Goal: Information Seeking & Learning: Learn about a topic

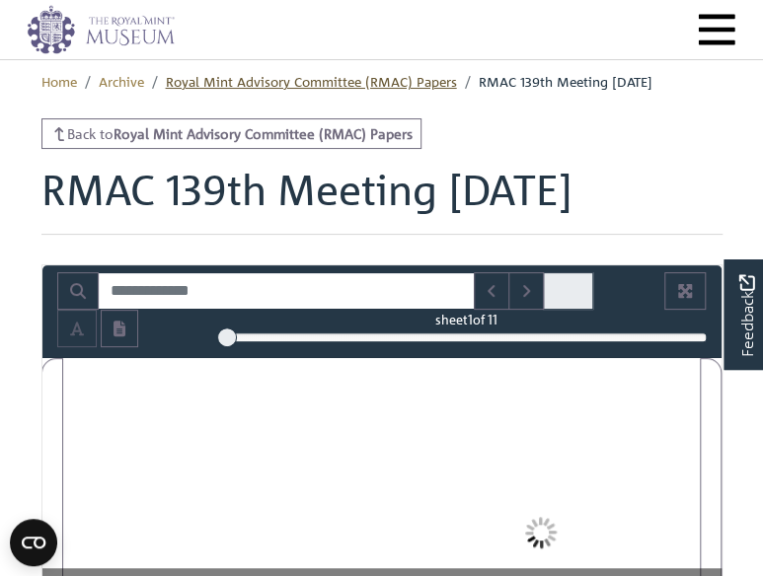
click at [355, 75] on link "Royal Mint Advisory Committee (RMAC) Papers" at bounding box center [311, 81] width 291 height 18
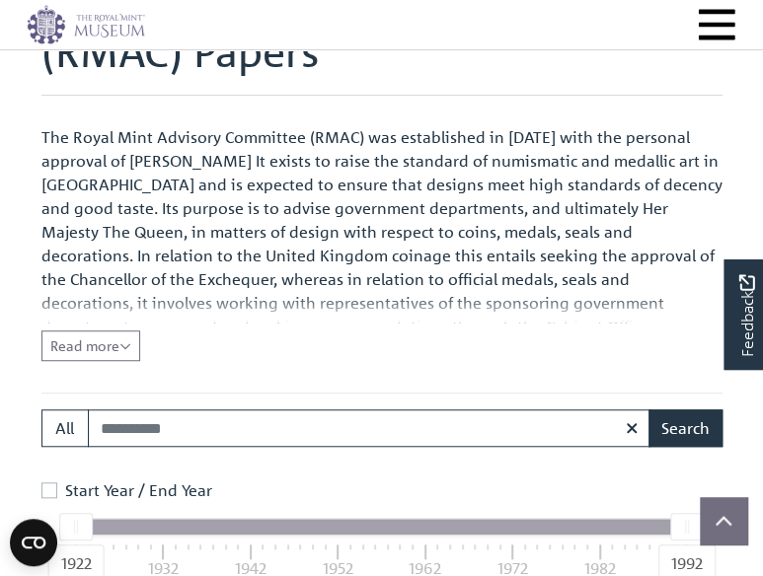
scroll to position [217, 0]
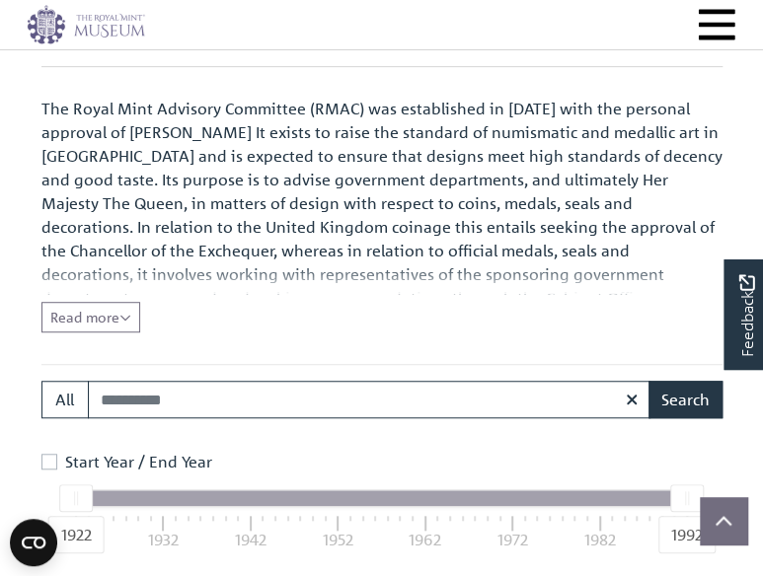
click at [458, 405] on input "Search:" at bounding box center [369, 400] width 563 height 38
type input "**********"
click at [648, 381] on button "Search" at bounding box center [685, 400] width 74 height 38
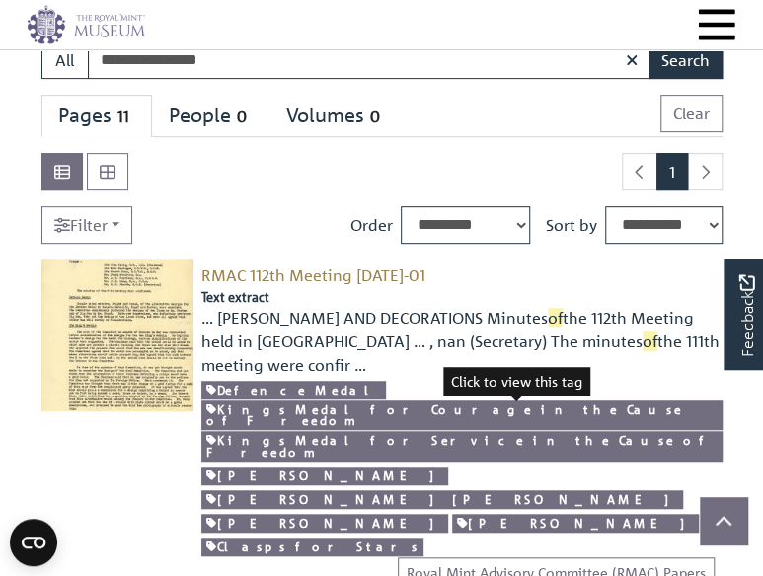
scroll to position [197, 0]
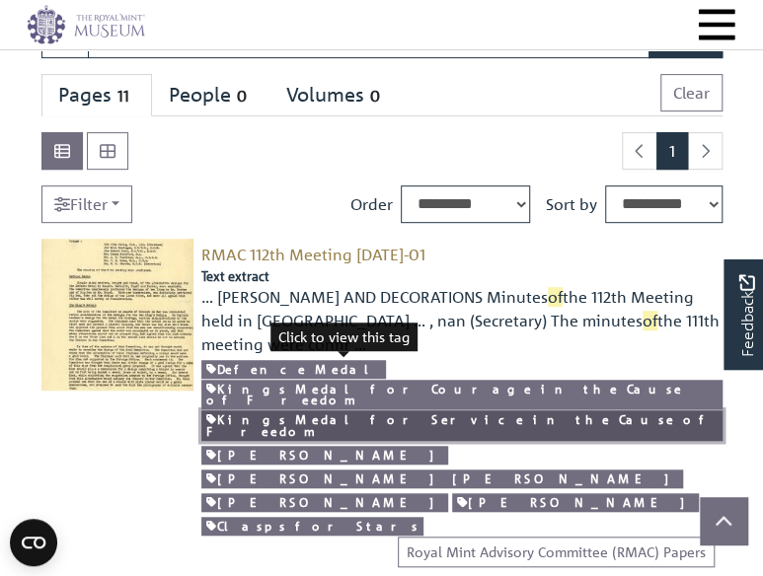
click at [351, 411] on link "Kings Medal for Service in the Cause of Freedom" at bounding box center [461, 426] width 520 height 31
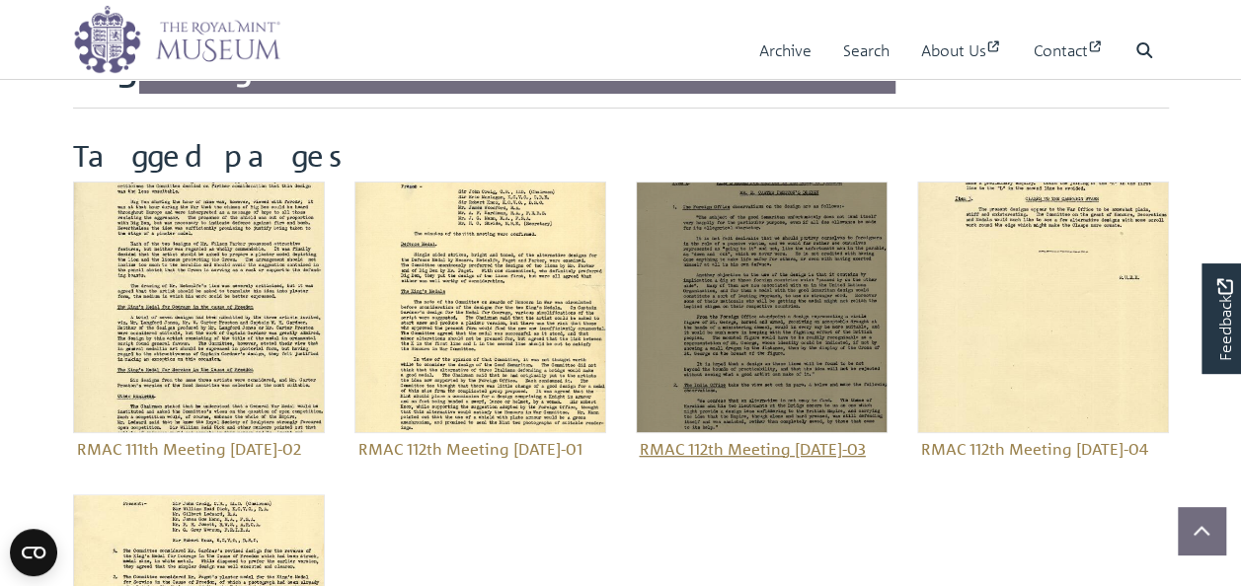
scroll to position [99, 0]
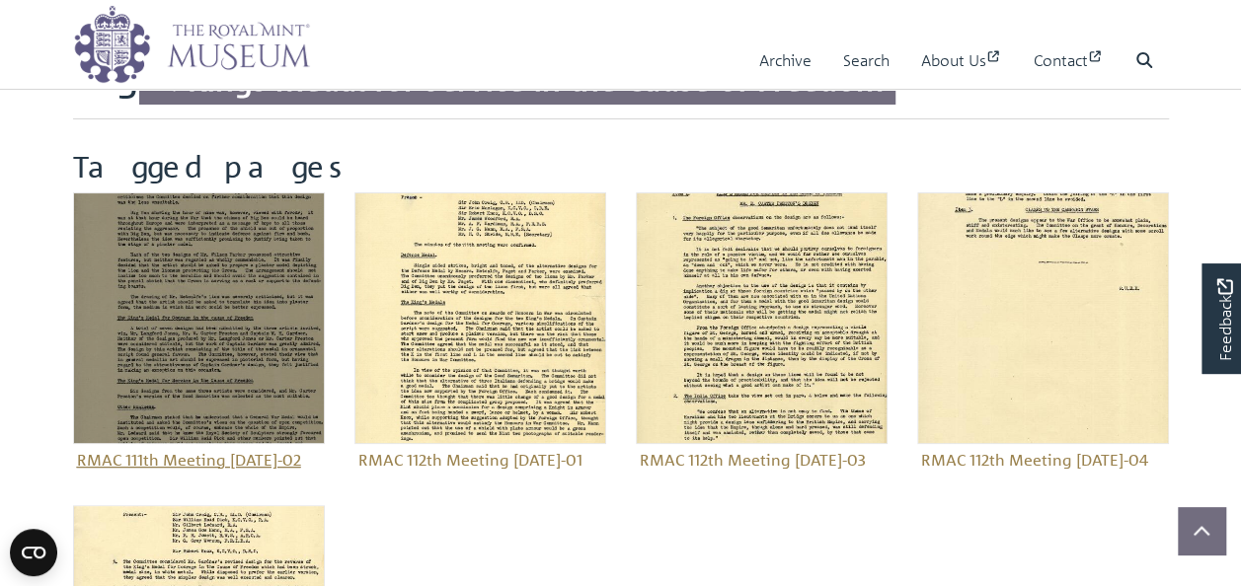
click at [207, 458] on figure "Royal Mint Advisory Committee (RMAC) Papers RMAC 111th Meeting [DATE]-02" at bounding box center [199, 333] width 252 height 283
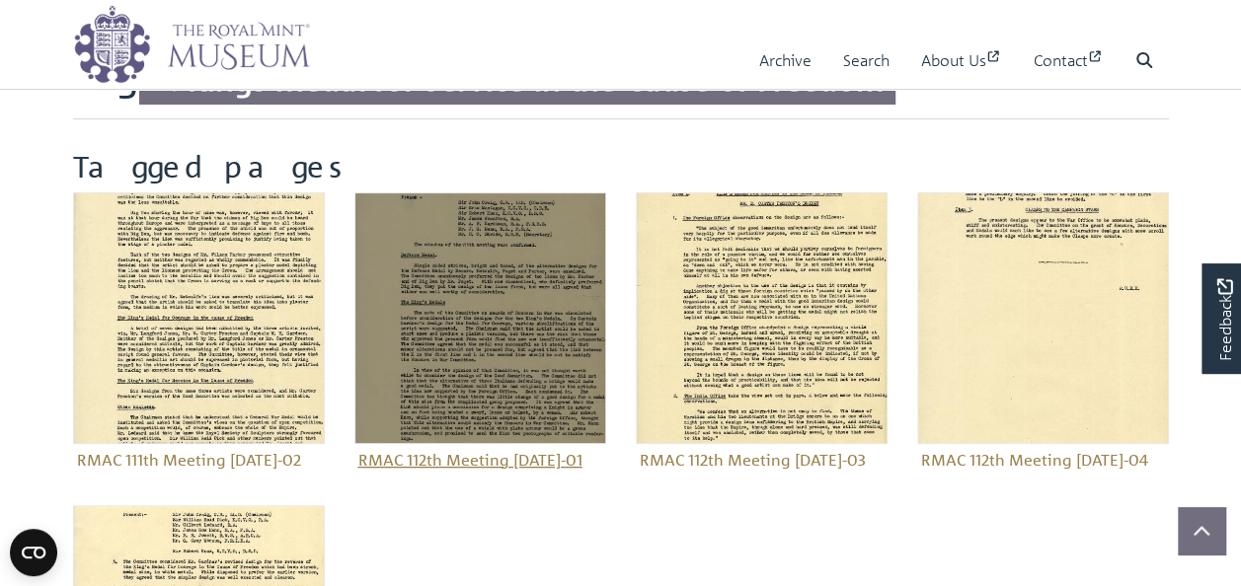
click at [477, 466] on figure "Royal Mint Advisory Committee (RMAC) Papers RMAC 112th Meeting [DATE]-01" at bounding box center [480, 333] width 252 height 283
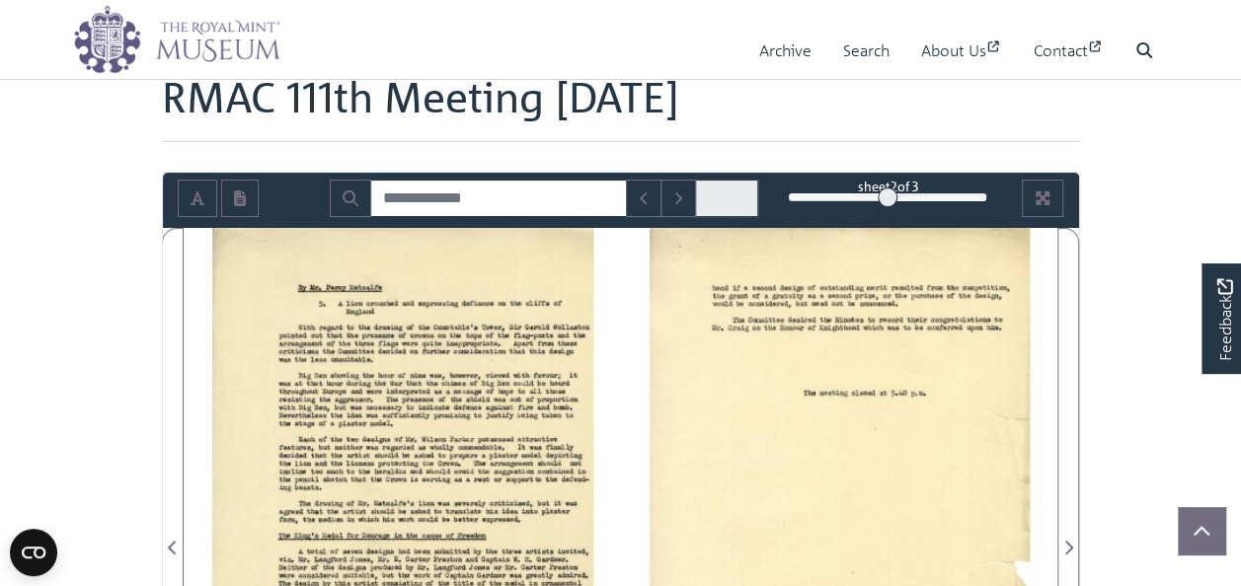
scroll to position [296, 0]
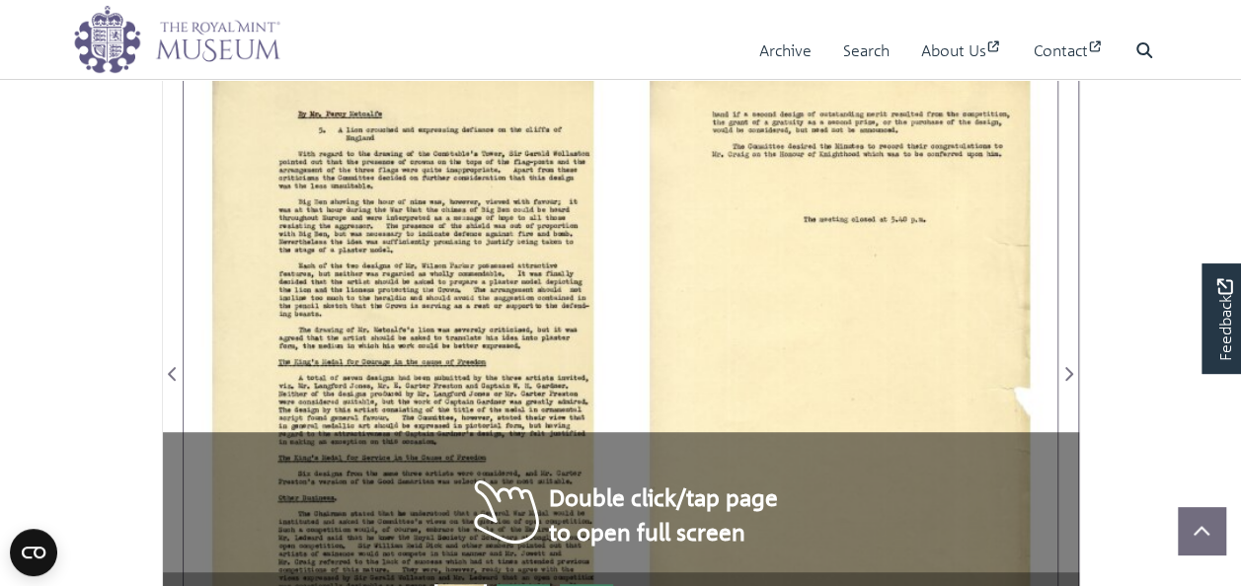
click at [399, 361] on div at bounding box center [402, 362] width 436 height 617
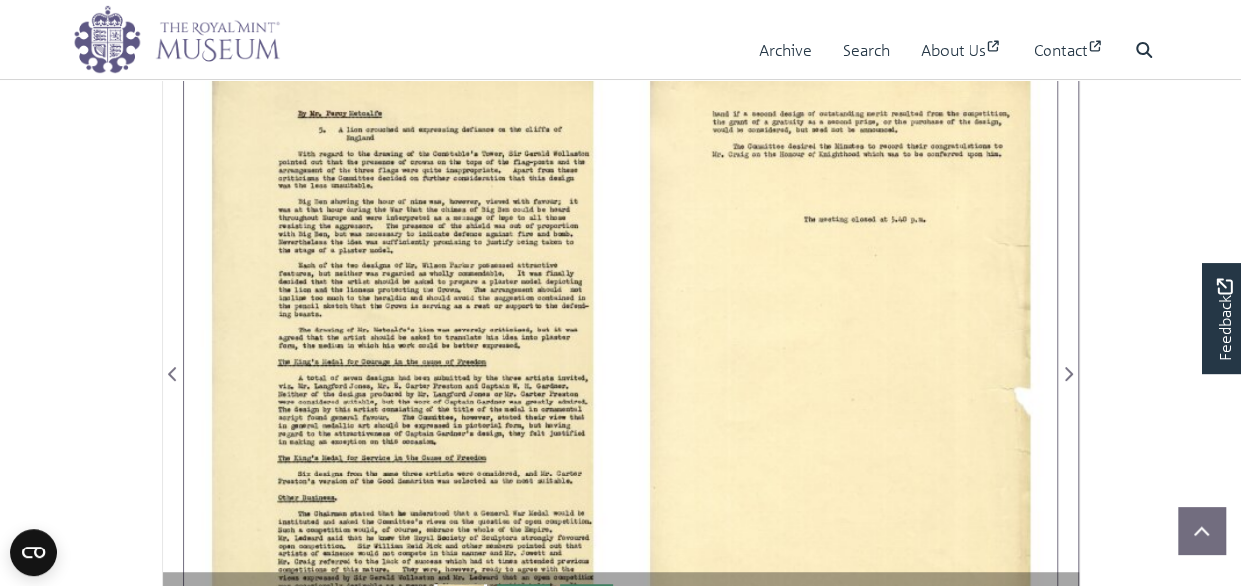
click at [409, 411] on div at bounding box center [402, 362] width 436 height 617
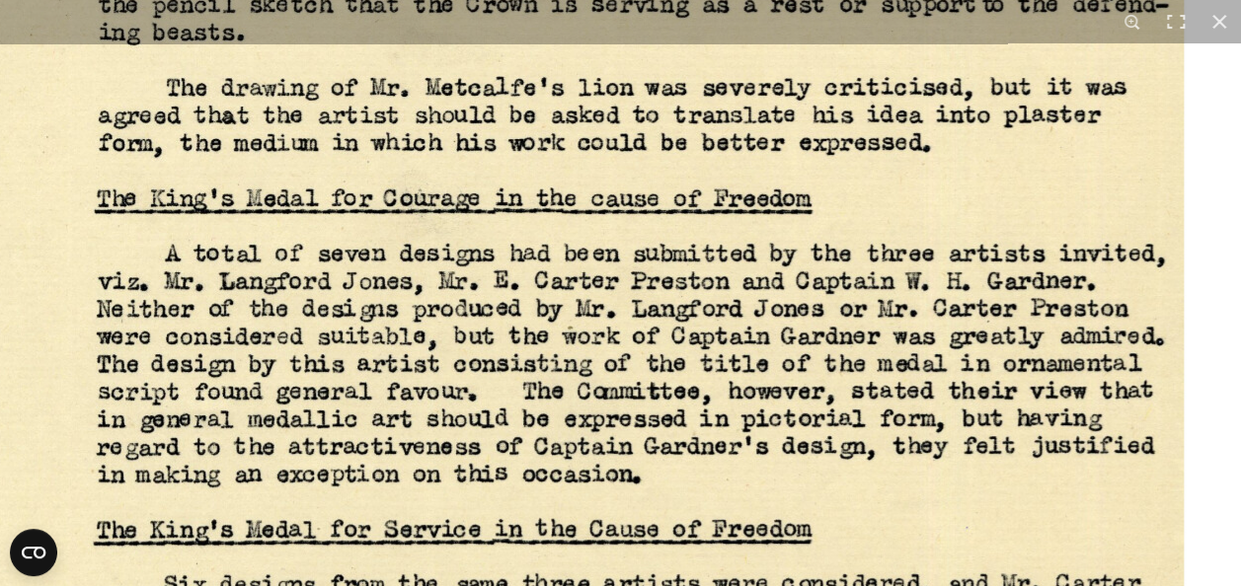
click at [857, 503] on img at bounding box center [525, 201] width 1507 height 2132
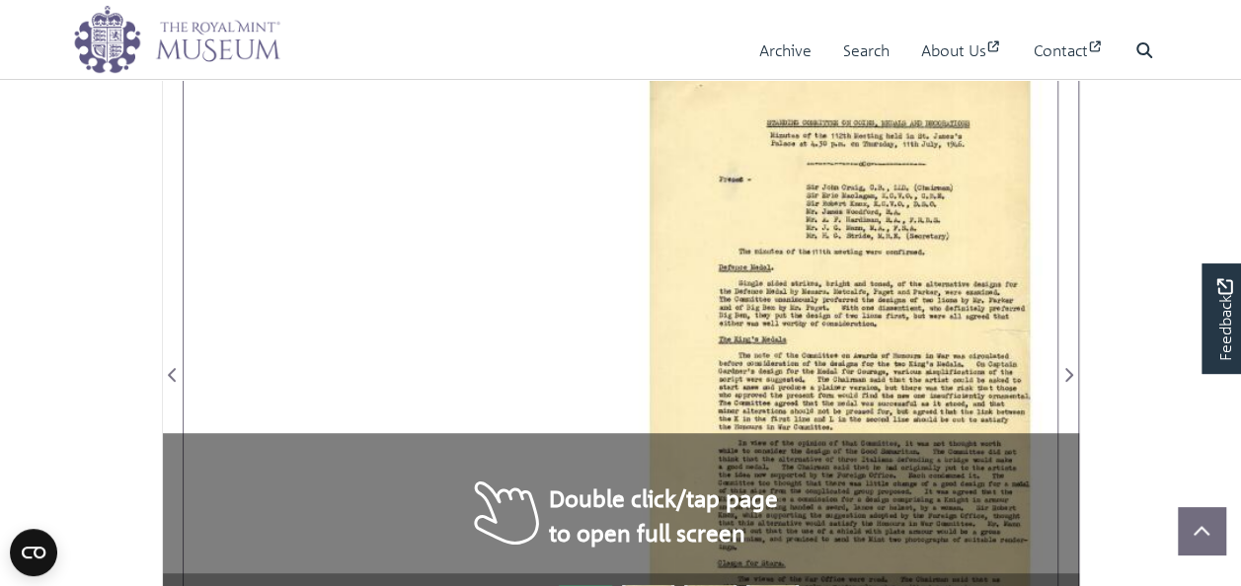
scroll to position [296, 0]
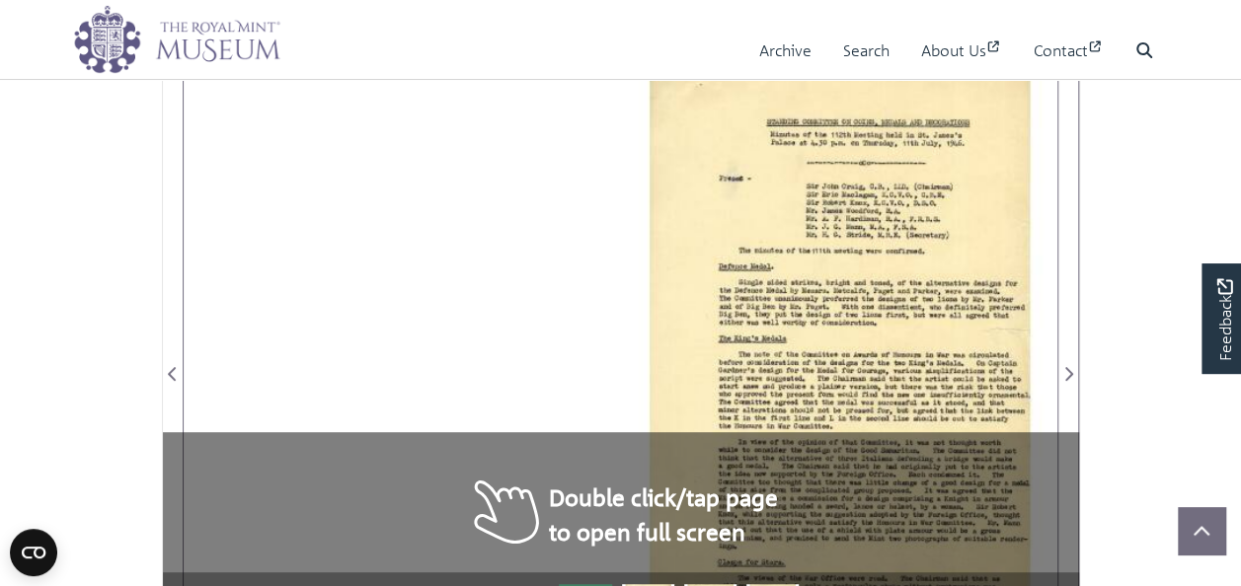
click at [989, 387] on div at bounding box center [839, 362] width 436 height 617
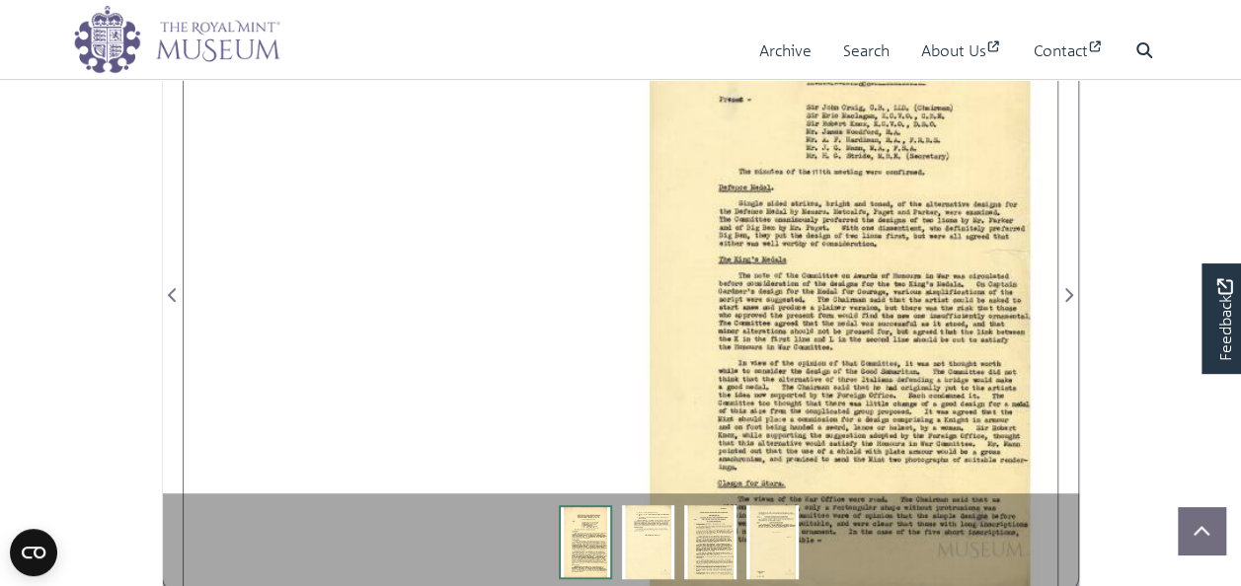
scroll to position [395, 0]
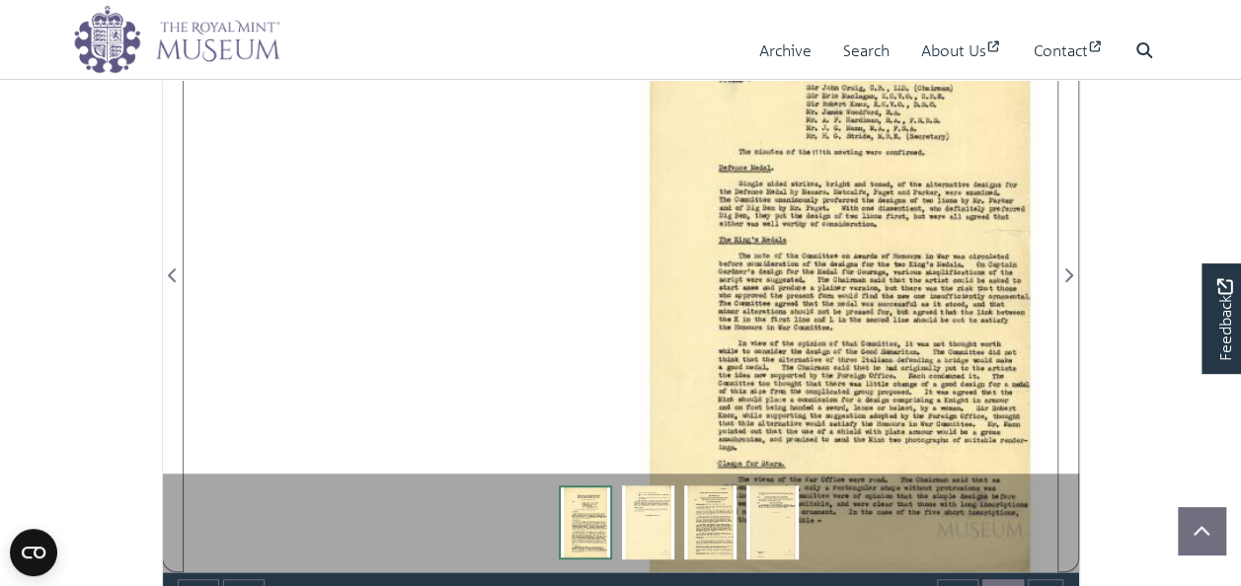
click at [912, 347] on div at bounding box center [839, 264] width 436 height 617
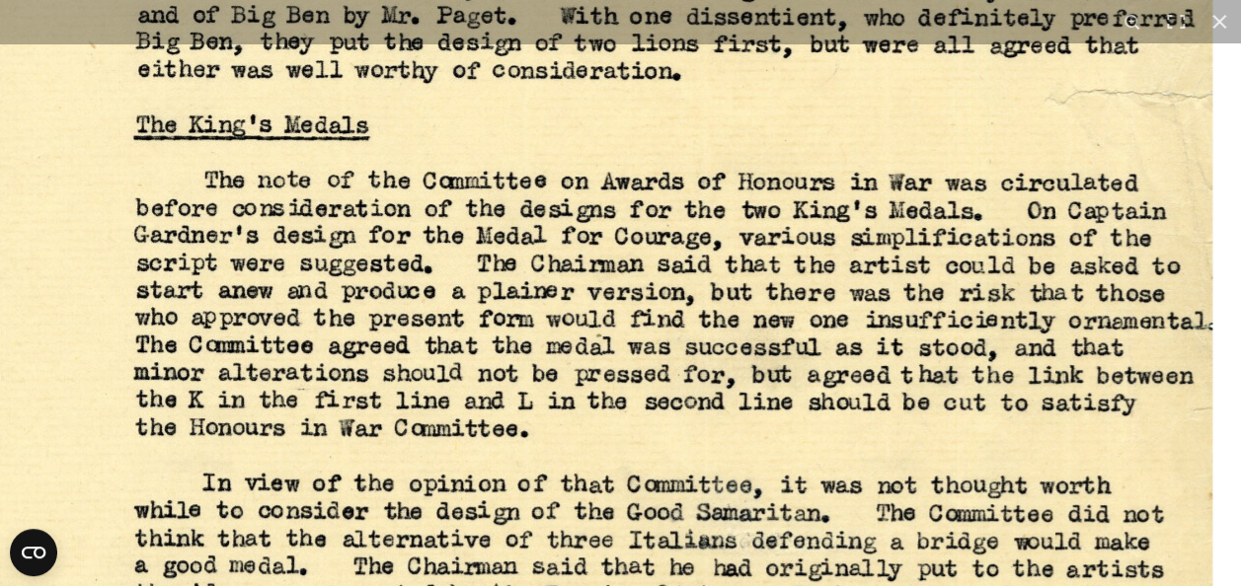
click at [799, 463] on img at bounding box center [554, 209] width 1507 height 2132
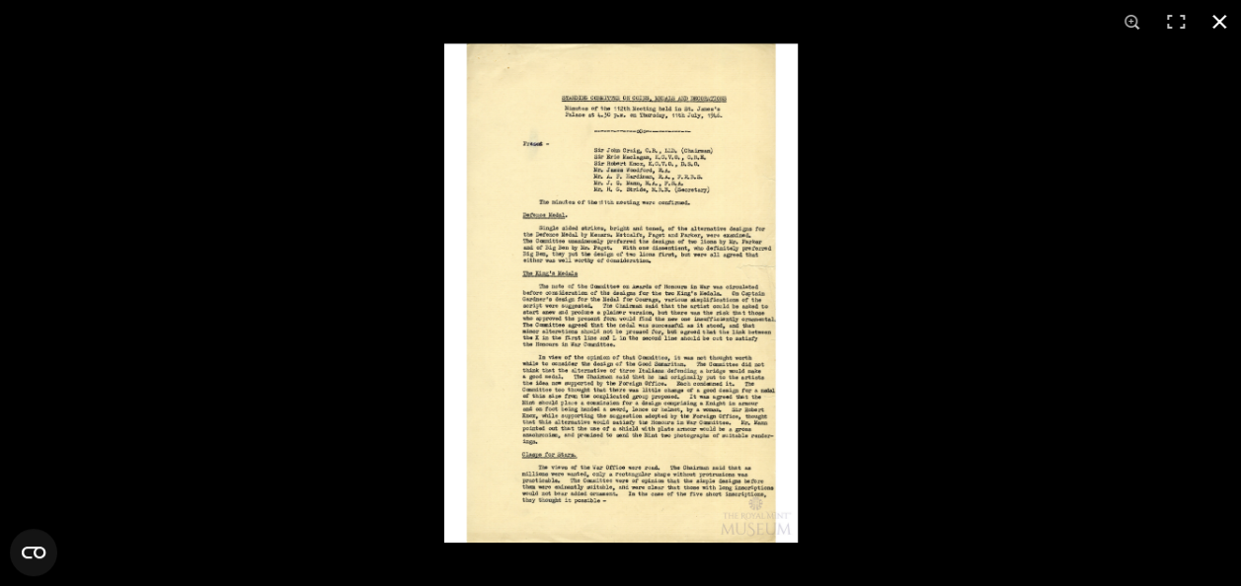
click at [1214, 24] on button at bounding box center [1218, 21] width 43 height 43
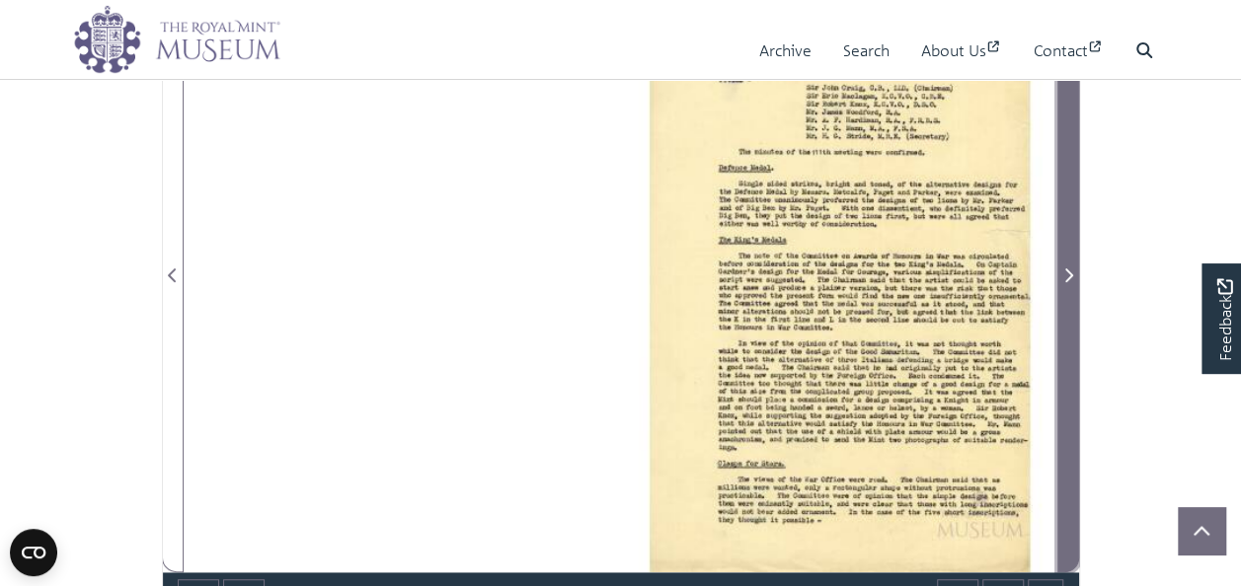
click at [1068, 270] on icon "Next Page" at bounding box center [1069, 275] width 8 height 14
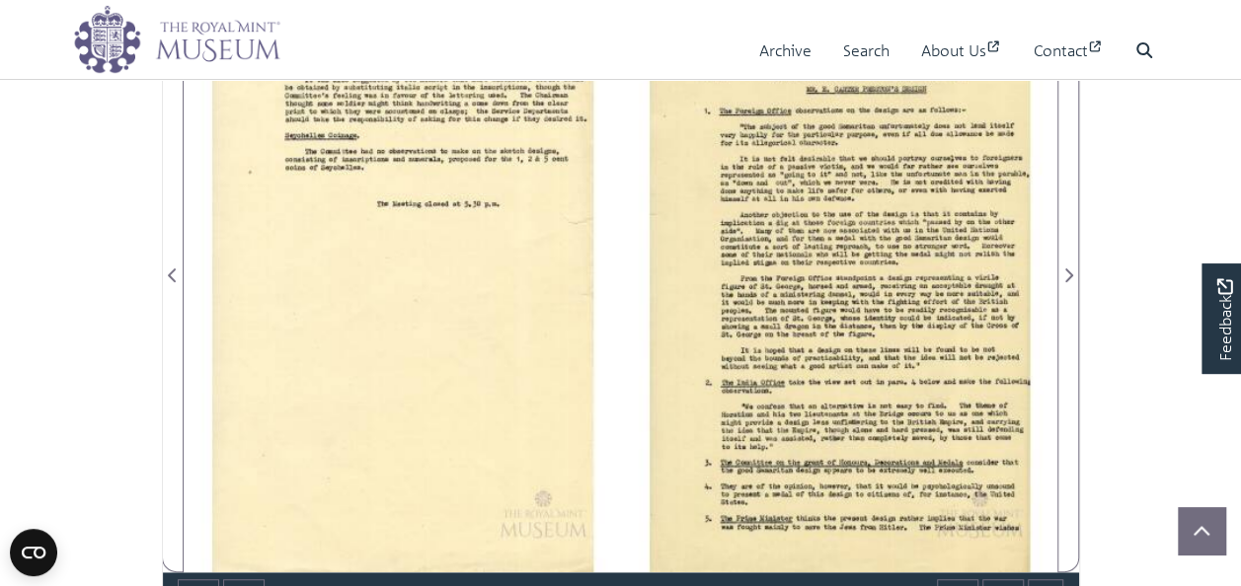
click at [926, 190] on div at bounding box center [839, 264] width 436 height 617
click at [916, 218] on div at bounding box center [839, 264] width 436 height 617
